Goal: Task Accomplishment & Management: Use online tool/utility

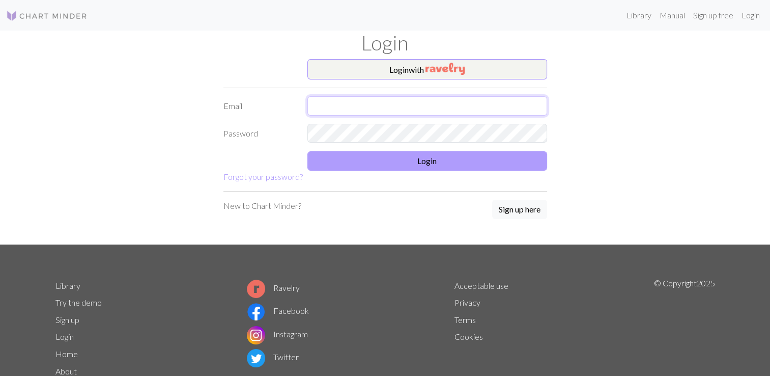
type input "[EMAIL_ADDRESS][DOMAIN_NAME]"
click at [429, 162] on button "Login" at bounding box center [428, 160] width 240 height 19
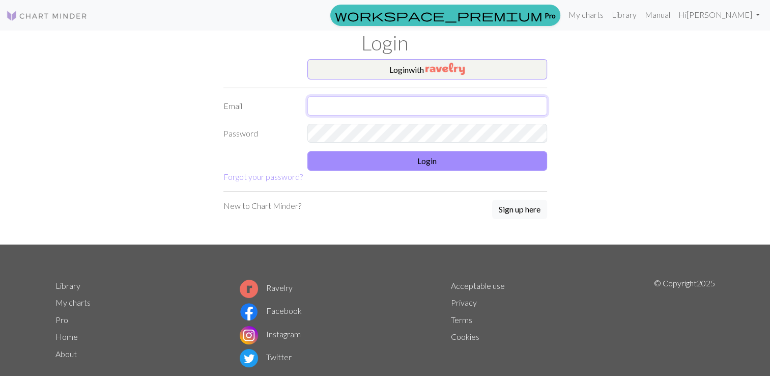
type input "[EMAIL_ADDRESS][DOMAIN_NAME]"
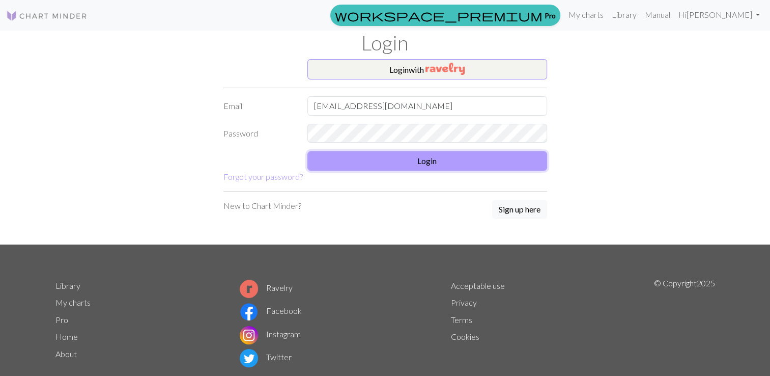
click at [410, 164] on button "Login" at bounding box center [428, 160] width 240 height 19
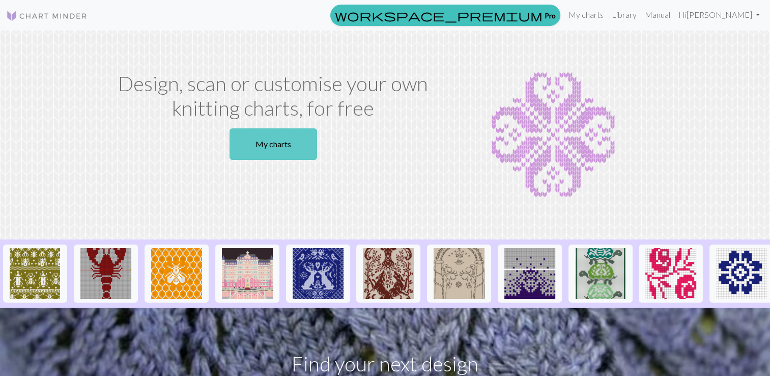
click at [261, 142] on link "My charts" at bounding box center [274, 144] width 88 height 32
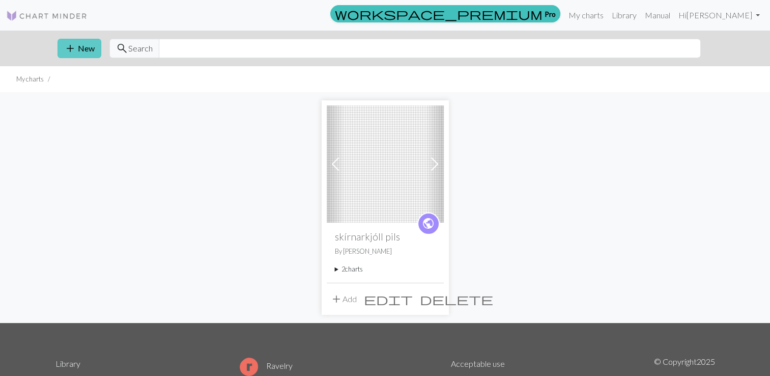
click at [84, 48] on button "add New" at bounding box center [80, 48] width 44 height 19
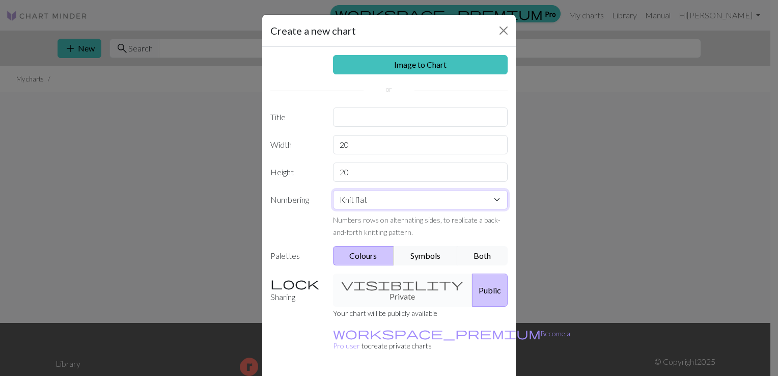
click at [379, 200] on select "Knit flat Knit in the round Lace knitting Cross stitch" at bounding box center [420, 199] width 175 height 19
select select "lace"
click at [333, 190] on select "Knit flat Knit in the round Lace knitting Cross stitch" at bounding box center [420, 199] width 175 height 19
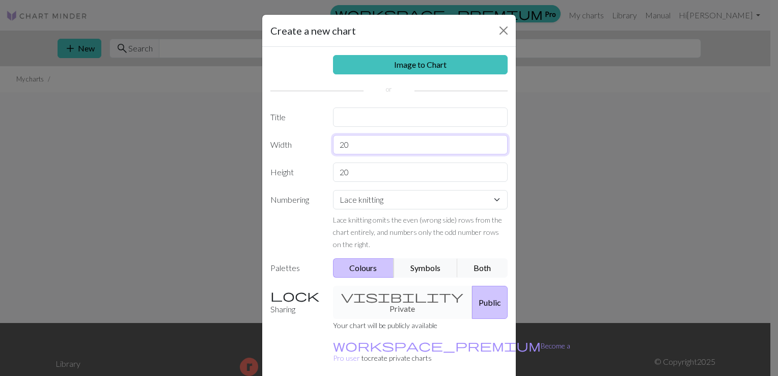
click at [372, 150] on input "20" at bounding box center [420, 144] width 175 height 19
type input "2"
type input "6"
type input "120"
click at [371, 173] on input "20" at bounding box center [420, 171] width 175 height 19
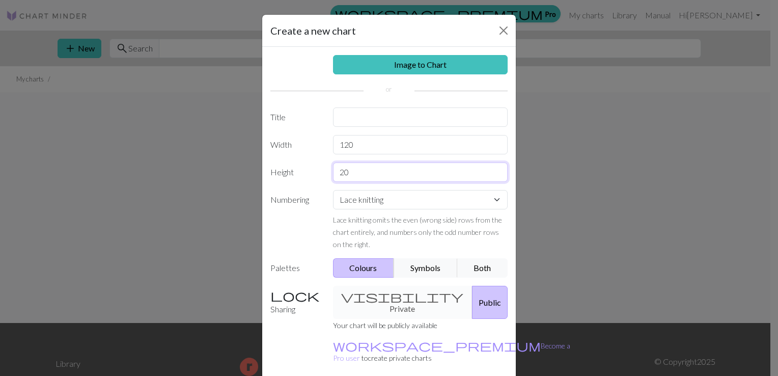
type input "2"
type input "80"
click at [385, 121] on input "text" at bounding box center [420, 116] width 175 height 19
type input "123"
click at [420, 270] on button "Symbols" at bounding box center [426, 267] width 64 height 19
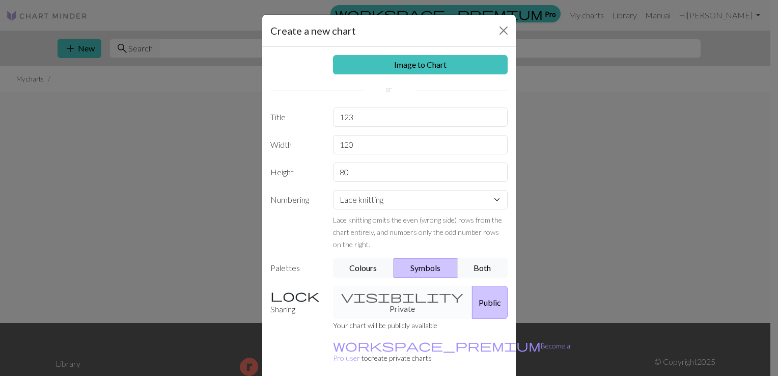
scroll to position [37, 0]
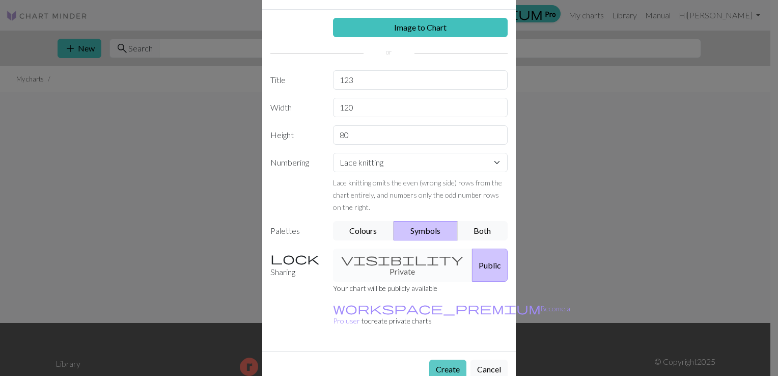
click at [443, 359] on button "Create" at bounding box center [447, 368] width 37 height 19
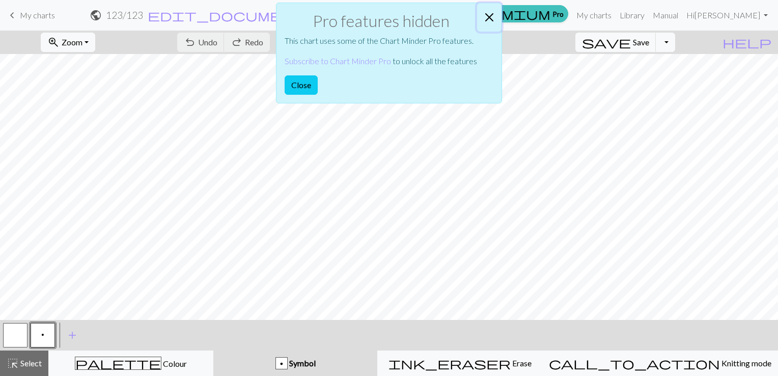
click at [488, 16] on button "Close" at bounding box center [489, 17] width 24 height 29
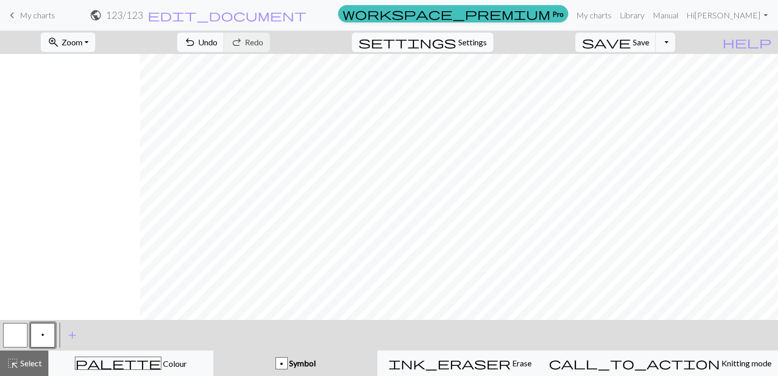
scroll to position [129, 911]
click at [72, 338] on span "add" at bounding box center [72, 335] width 12 height 14
click at [72, 338] on button "button" at bounding box center [70, 335] width 24 height 24
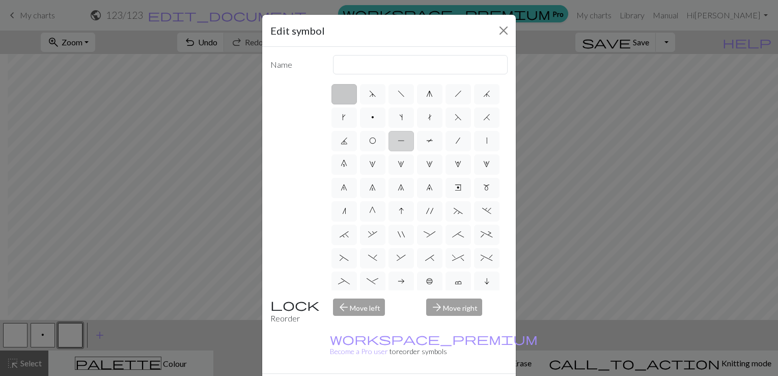
click at [405, 142] on span "P" at bounding box center [401, 140] width 7 height 8
click at [404, 141] on input "P" at bounding box center [401, 137] width 7 height 7
radio input "true"
type input "purl"
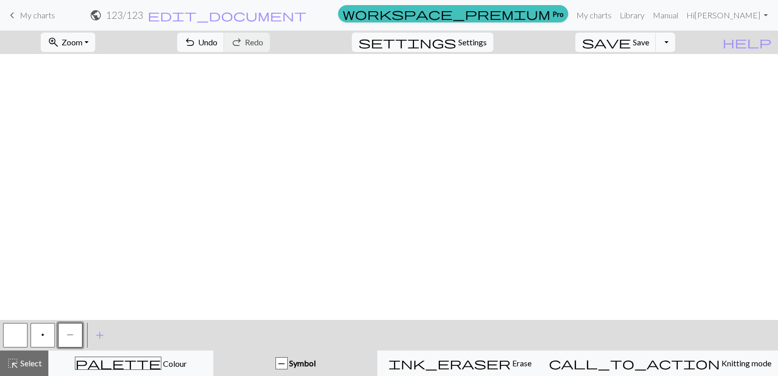
scroll to position [602, 902]
click at [97, 337] on span "add" at bounding box center [100, 335] width 12 height 14
click at [97, 337] on button "button" at bounding box center [98, 335] width 24 height 24
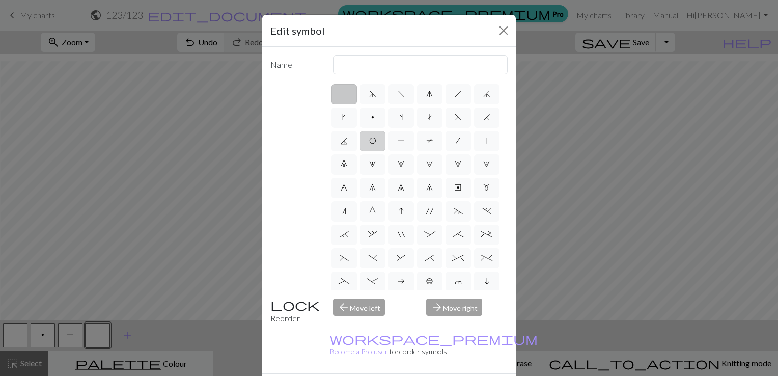
click at [376, 142] on span "O" at bounding box center [372, 140] width 7 height 8
click at [376, 141] on input "O" at bounding box center [372, 137] width 7 height 7
radio input "true"
type input "yo"
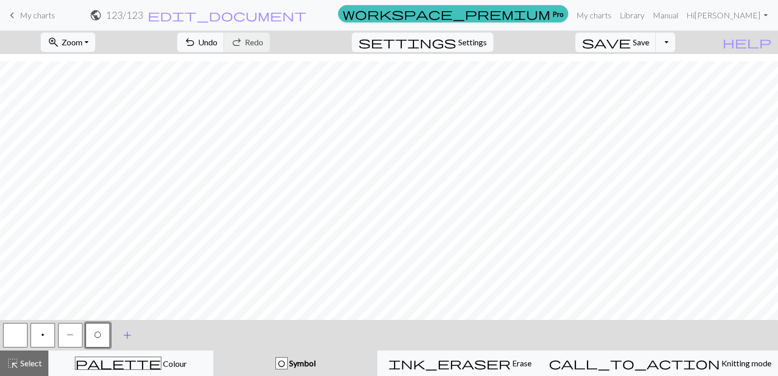
click at [125, 329] on span "add" at bounding box center [127, 335] width 12 height 14
click at [125, 340] on button "button" at bounding box center [125, 335] width 24 height 24
click at [126, 336] on button "button" at bounding box center [125, 335] width 24 height 24
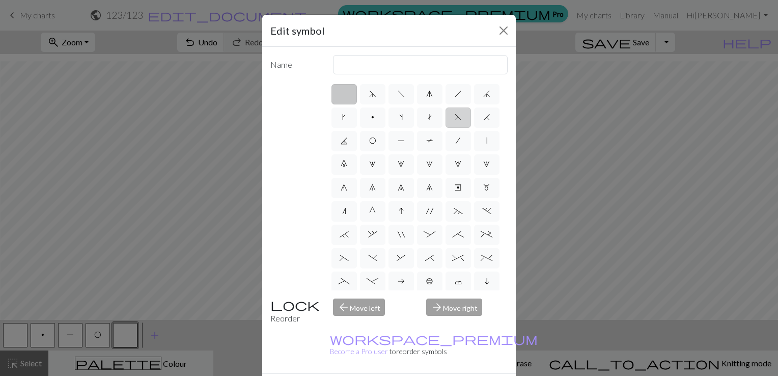
click at [455, 121] on span "F" at bounding box center [458, 117] width 7 height 8
click at [455, 118] on input "F" at bounding box center [458, 114] width 7 height 7
radio input "true"
type input "ssk"
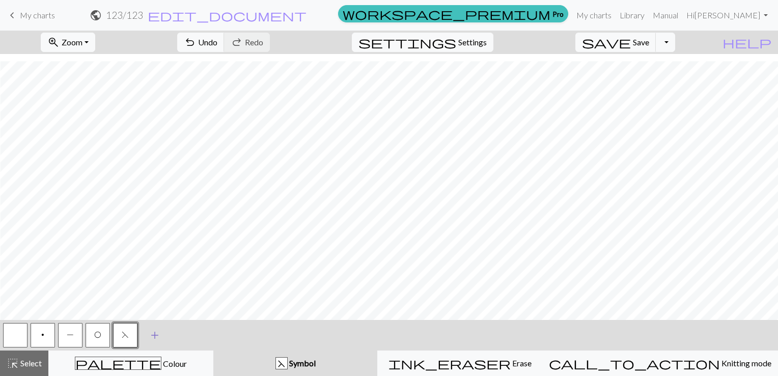
click at [155, 337] on span "add" at bounding box center [155, 335] width 12 height 14
click at [155, 337] on button "button" at bounding box center [153, 335] width 24 height 24
click at [150, 336] on button "button" at bounding box center [153, 335] width 24 height 24
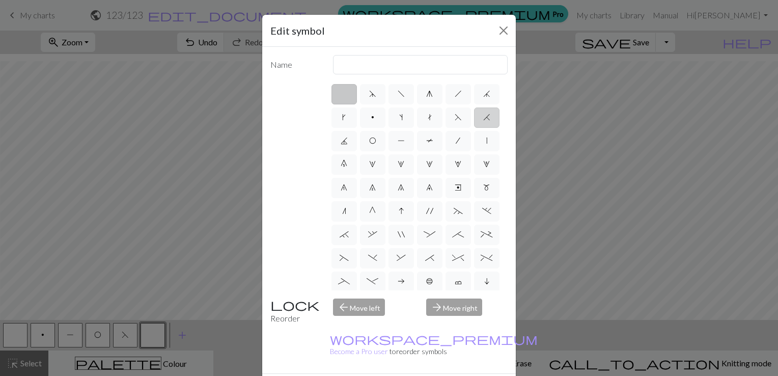
click at [483, 121] on span "H" at bounding box center [486, 117] width 7 height 8
click at [483, 118] on input "H" at bounding box center [486, 114] width 7 height 7
radio input "true"
type input "k2tog"
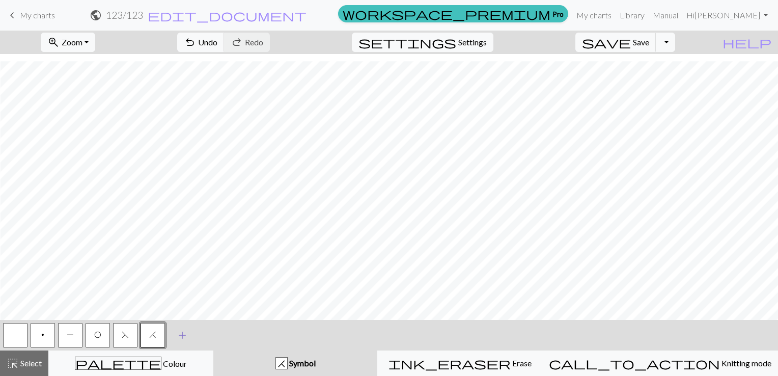
click at [181, 333] on span "add" at bounding box center [182, 335] width 12 height 14
click at [181, 333] on button "button" at bounding box center [180, 335] width 24 height 24
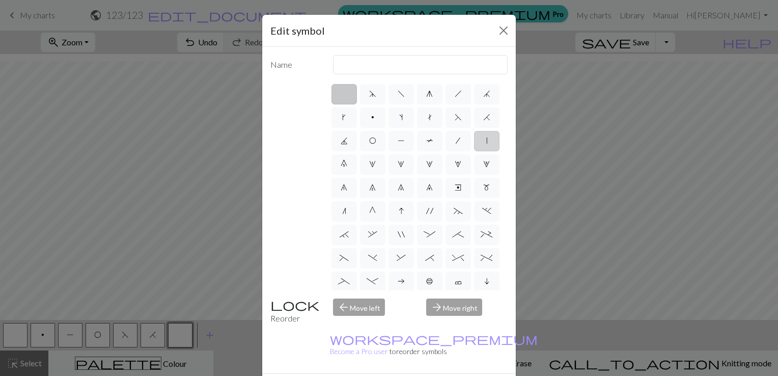
click at [474, 151] on label "|" at bounding box center [486, 141] width 25 height 20
click at [486, 141] on input "|" at bounding box center [489, 137] width 7 height 7
radio input "true"
type input "slip stitch"
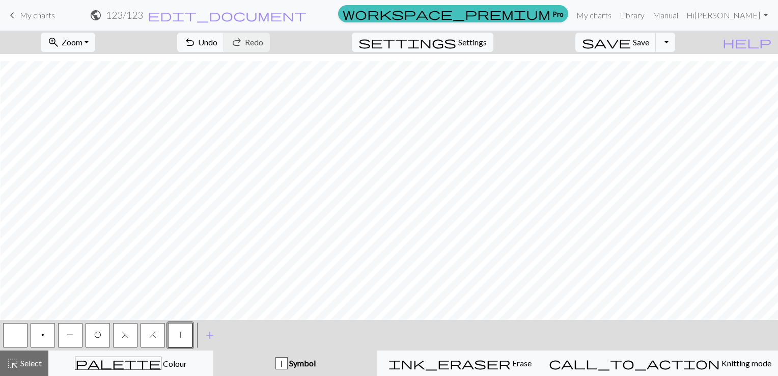
click at [102, 330] on button "O" at bounding box center [98, 335] width 24 height 24
click at [128, 339] on button "F" at bounding box center [125, 335] width 24 height 24
click at [151, 342] on button "H" at bounding box center [153, 335] width 24 height 24
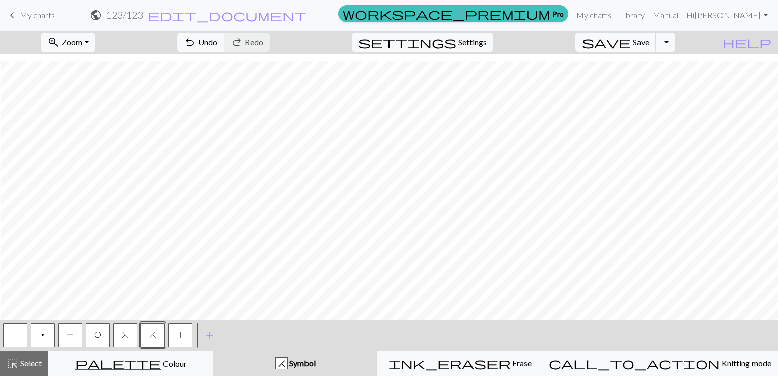
click at [181, 338] on button "|" at bounding box center [180, 335] width 24 height 24
click at [100, 337] on span "O" at bounding box center [97, 334] width 7 height 8
click at [153, 335] on span "H" at bounding box center [152, 334] width 7 height 8
click at [71, 339] on span "P" at bounding box center [70, 334] width 7 height 8
click at [93, 340] on button "O" at bounding box center [98, 335] width 24 height 24
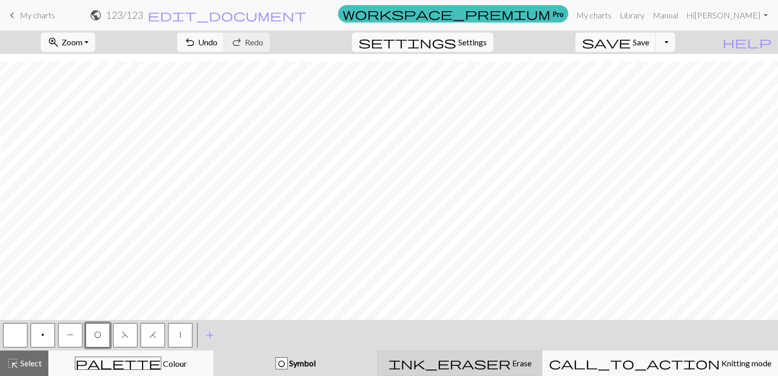
click at [504, 369] on div "ink_eraser Erase Erase" at bounding box center [460, 363] width 152 height 12
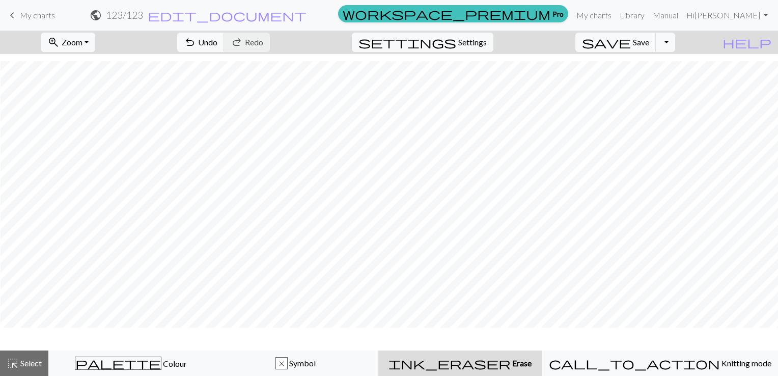
click at [504, 369] on div "ink_eraser Erase Erase" at bounding box center [460, 363] width 152 height 12
click at [217, 39] on span "Undo" at bounding box center [207, 42] width 19 height 10
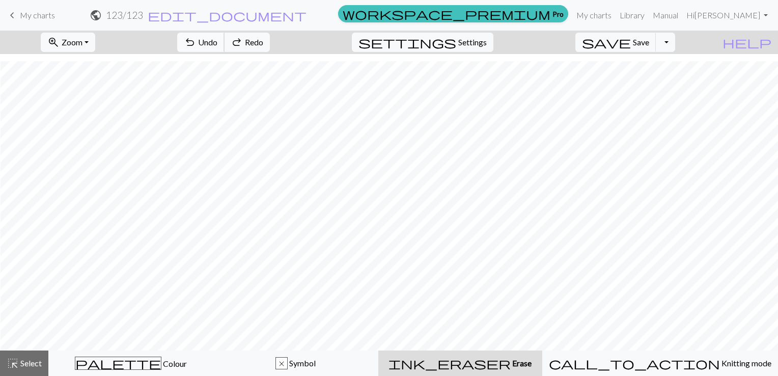
click at [217, 39] on span "Undo" at bounding box center [207, 42] width 19 height 10
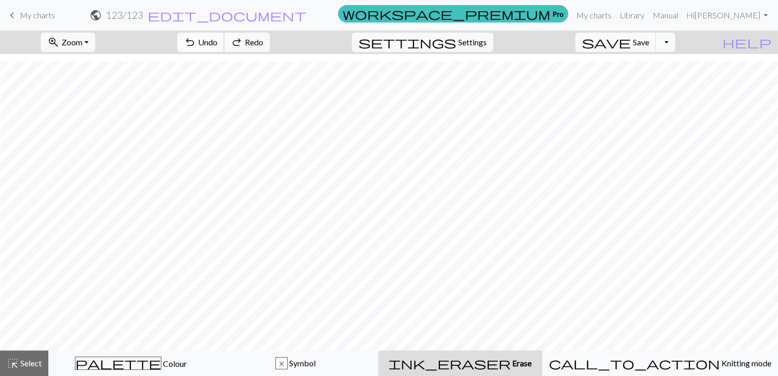
click at [217, 39] on span "Undo" at bounding box center [207, 42] width 19 height 10
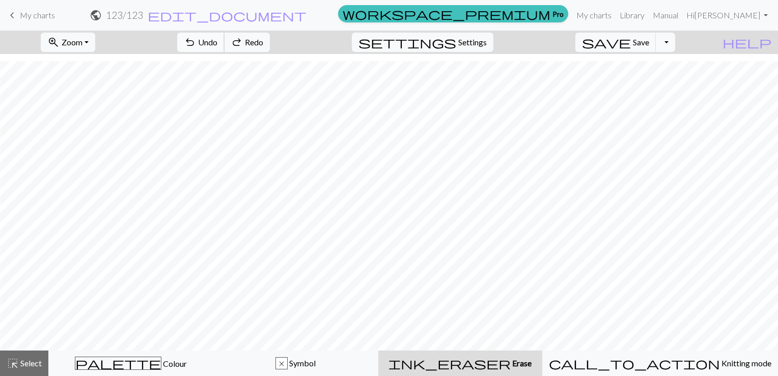
click at [217, 39] on span "Undo" at bounding box center [207, 42] width 19 height 10
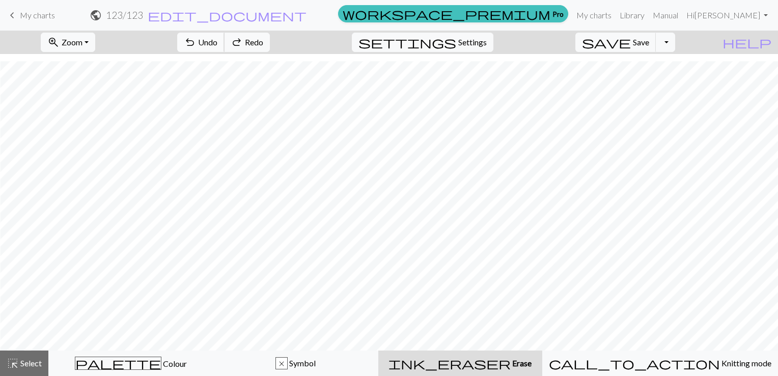
click at [217, 39] on span "Undo" at bounding box center [207, 42] width 19 height 10
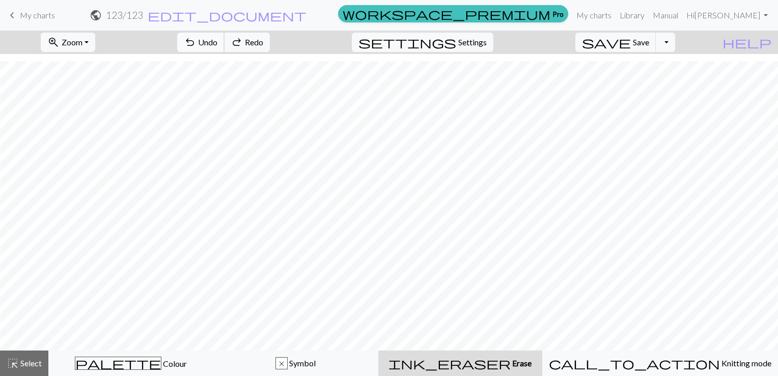
click at [217, 39] on span "Undo" at bounding box center [207, 42] width 19 height 10
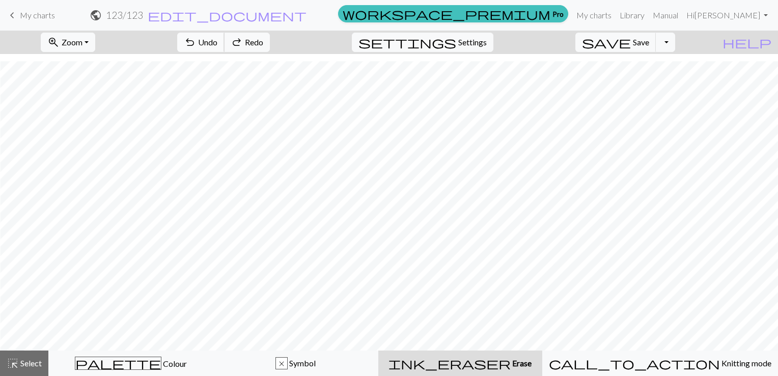
click at [217, 39] on span "Undo" at bounding box center [207, 42] width 19 height 10
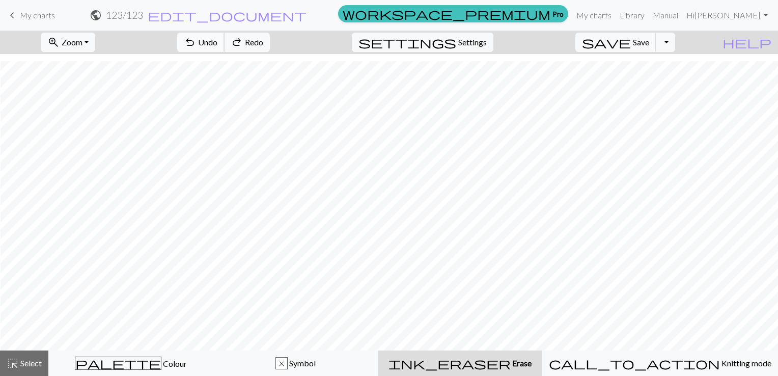
click at [217, 39] on span "Undo" at bounding box center [207, 42] width 19 height 10
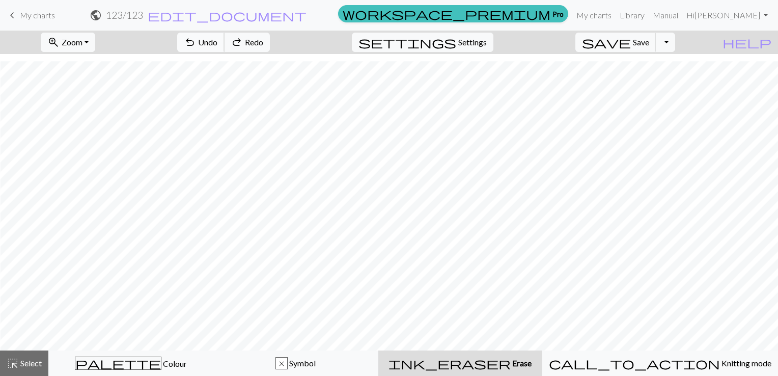
click at [217, 39] on span "Undo" at bounding box center [207, 42] width 19 height 10
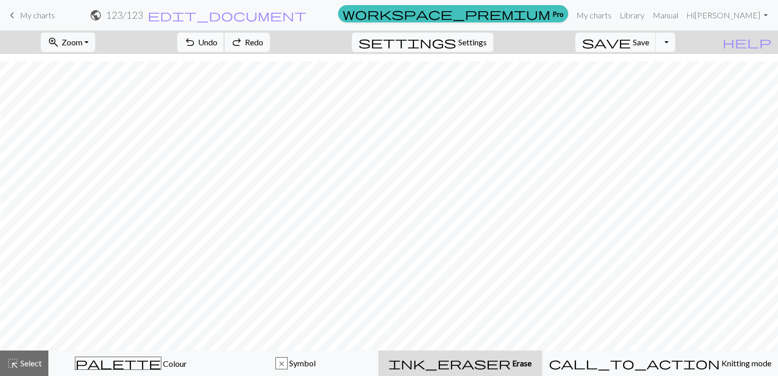
click at [217, 39] on span "Undo" at bounding box center [207, 42] width 19 height 10
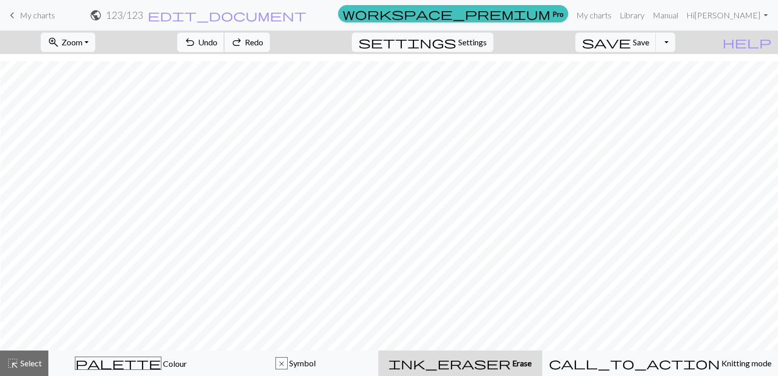
click at [267, 39] on div "undo Undo Undo redo Redo Redo" at bounding box center [224, 42] width 108 height 23
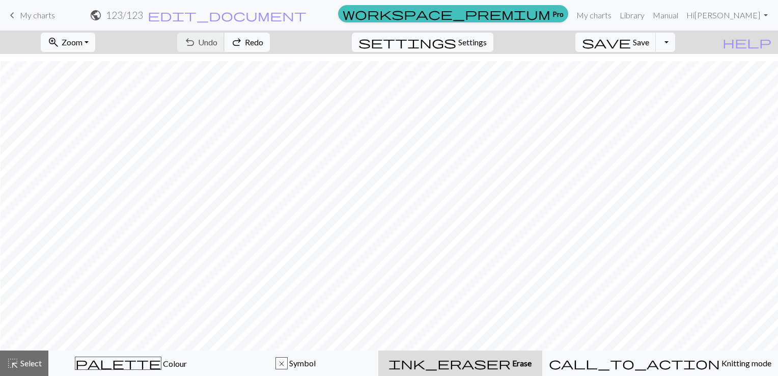
click at [267, 39] on div "undo Undo Undo redo Redo Redo" at bounding box center [224, 42] width 108 height 23
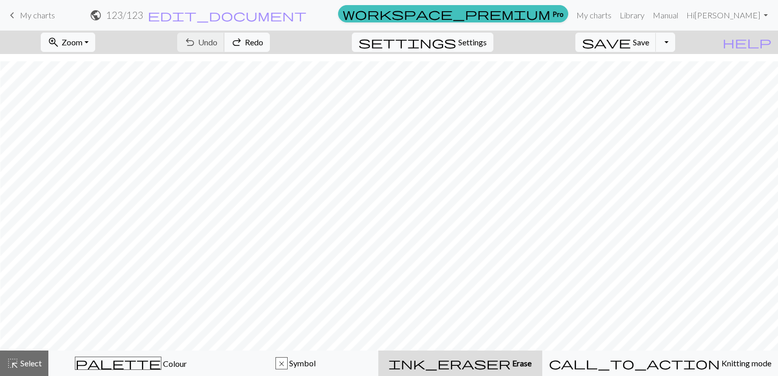
click at [267, 39] on div "undo Undo Undo redo Redo Redo" at bounding box center [224, 42] width 108 height 23
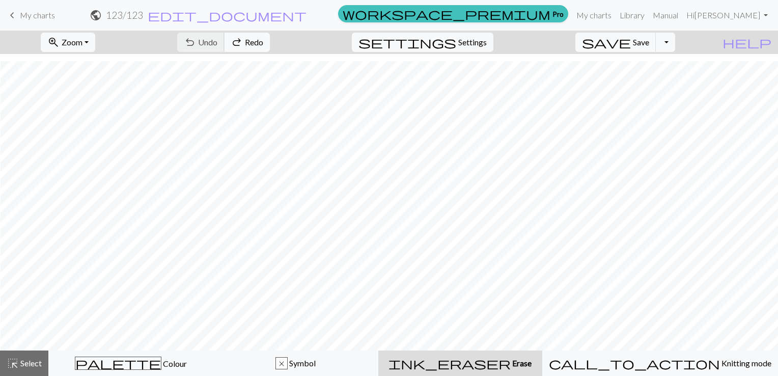
click at [267, 39] on div "undo Undo Undo redo Redo Redo" at bounding box center [224, 42] width 108 height 23
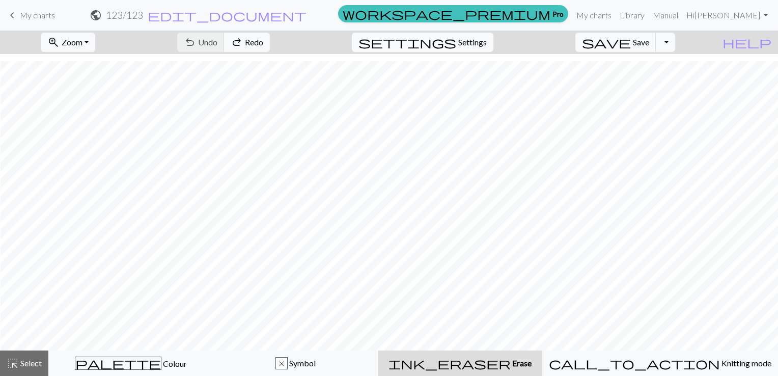
click at [485, 44] on span "Settings" at bounding box center [472, 42] width 29 height 12
select select "aran"
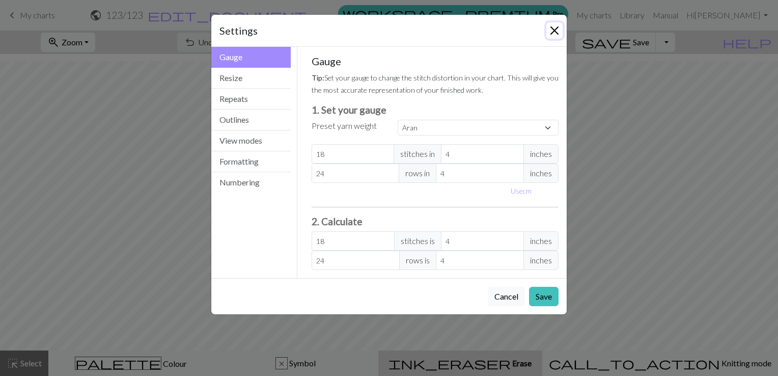
click at [554, 30] on button "Close" at bounding box center [554, 30] width 16 height 16
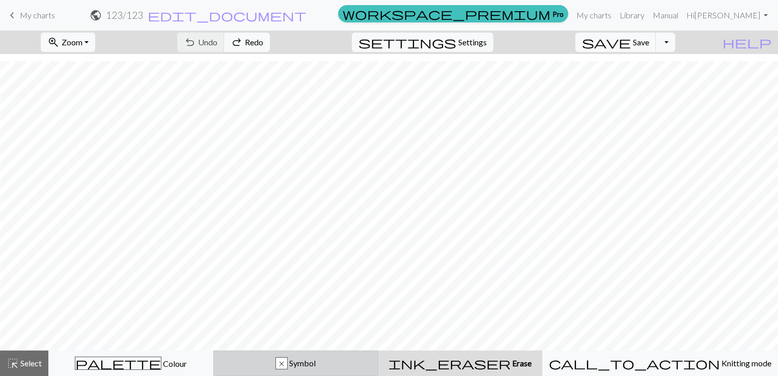
click at [296, 369] on div "x Symbol" at bounding box center [296, 363] width 152 height 12
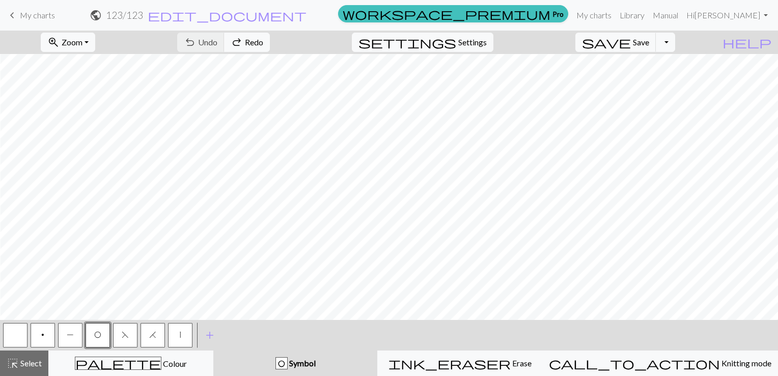
click at [72, 339] on button "P" at bounding box center [70, 335] width 24 height 24
click at [96, 338] on span "O" at bounding box center [97, 334] width 7 height 8
click at [128, 339] on button "F" at bounding box center [125, 335] width 24 height 24
click at [153, 341] on button "H" at bounding box center [153, 335] width 24 height 24
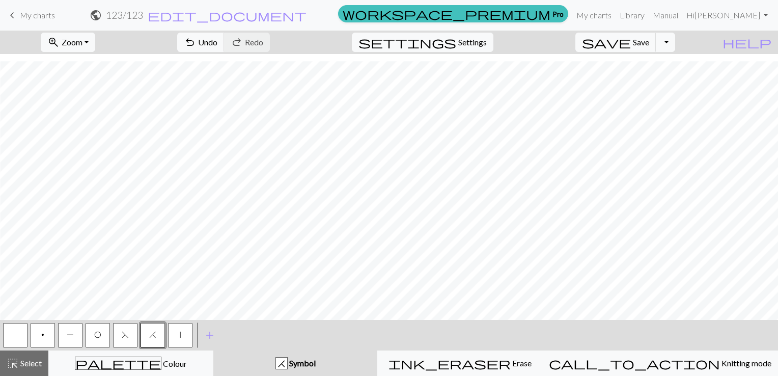
click at [13, 341] on button "button" at bounding box center [15, 335] width 24 height 24
